Goal: Task Accomplishment & Management: Manage account settings

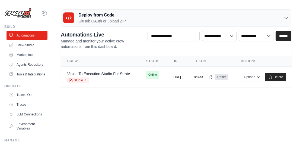
scroll to position [60, 0]
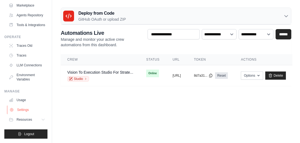
click at [28, 109] on link "Settings" at bounding box center [27, 109] width 41 height 9
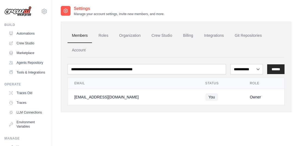
click at [28, 107] on link "Traces" at bounding box center [27, 103] width 41 height 9
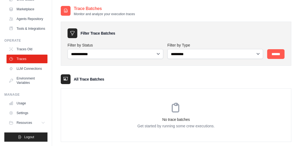
scroll to position [57, 0]
click at [25, 113] on link "Settings" at bounding box center [27, 113] width 41 height 9
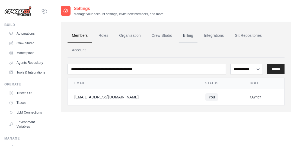
click at [190, 33] on link "Billing" at bounding box center [188, 35] width 19 height 15
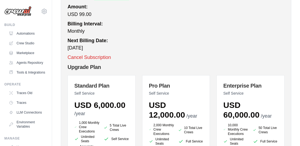
scroll to position [92, 0]
click at [89, 58] on button "Cancel Subscription" at bounding box center [89, 57] width 43 height 7
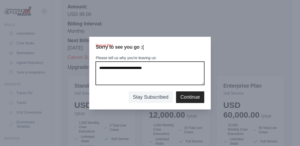
click at [174, 65] on textarea "Please tell us why you're leaving us:" at bounding box center [150, 73] width 108 height 23
click at [176, 69] on textarea "Please tell us why you're leaving us:" at bounding box center [150, 73] width 108 height 23
type textarea "**********"
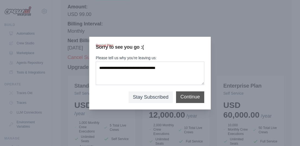
click at [184, 95] on button "Continue" at bounding box center [190, 97] width 20 height 7
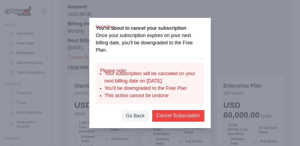
click at [181, 113] on button "Cancel Subscription" at bounding box center [177, 115] width 43 height 7
